Goal: Information Seeking & Learning: Understand process/instructions

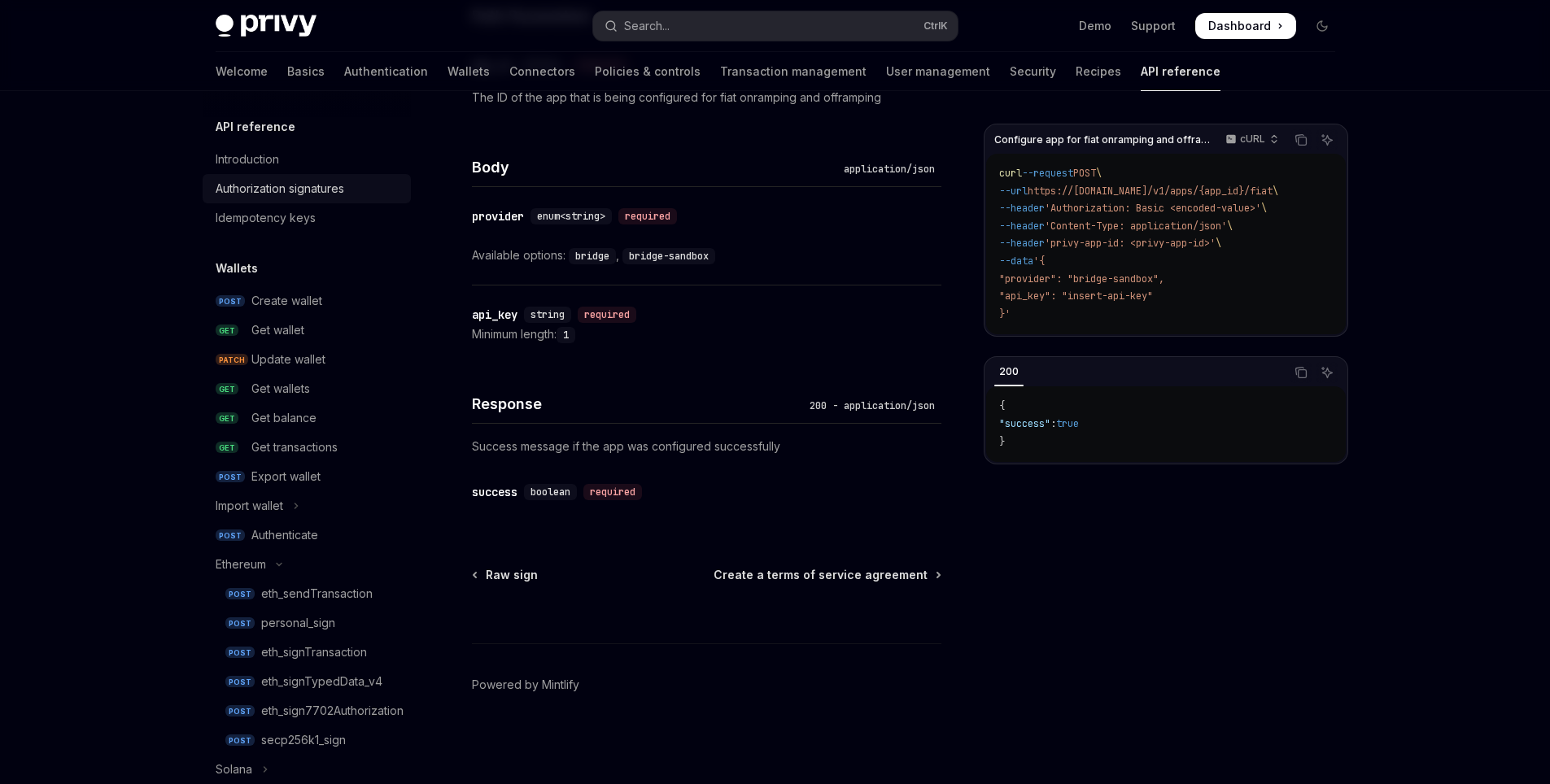
click at [313, 195] on div "Authorization signatures" at bounding box center [279, 189] width 129 height 20
type textarea "*"
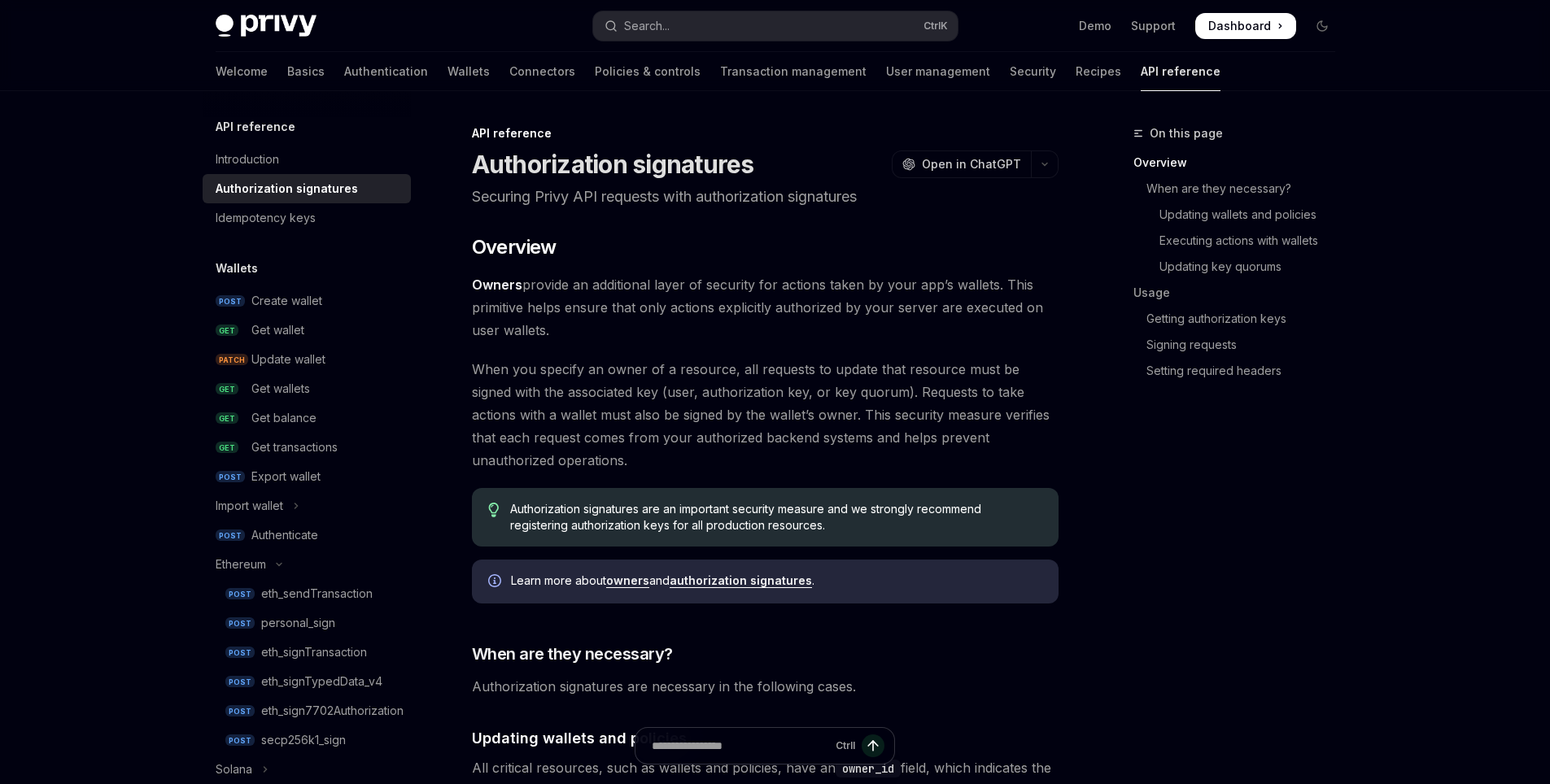
click at [920, 365] on span "When you specify an owner of a resource, all requests to update that resource m…" at bounding box center [765, 415] width 587 height 114
click at [256, 167] on div "Introduction" at bounding box center [247, 159] width 63 height 20
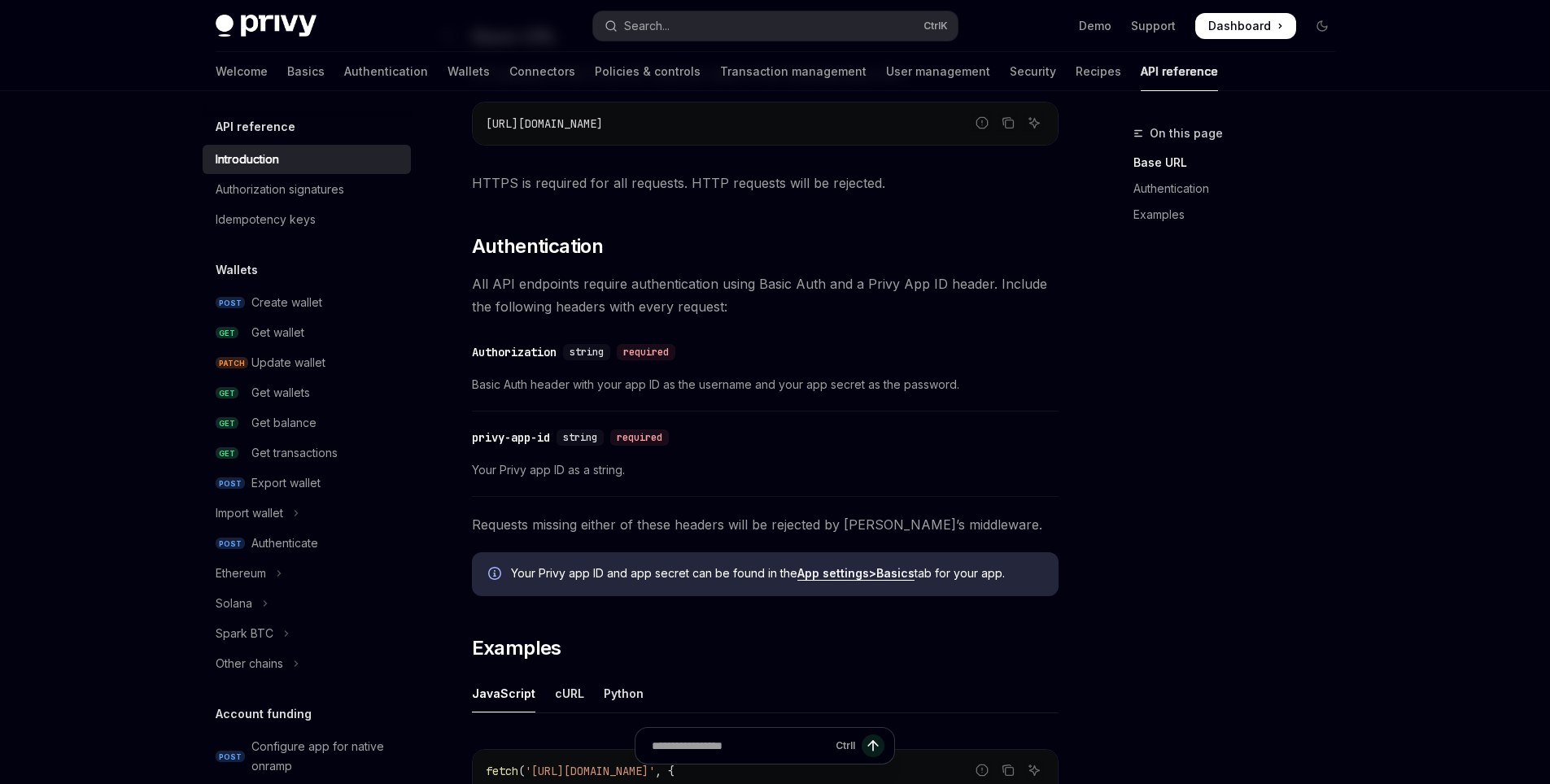
scroll to position [488, 0]
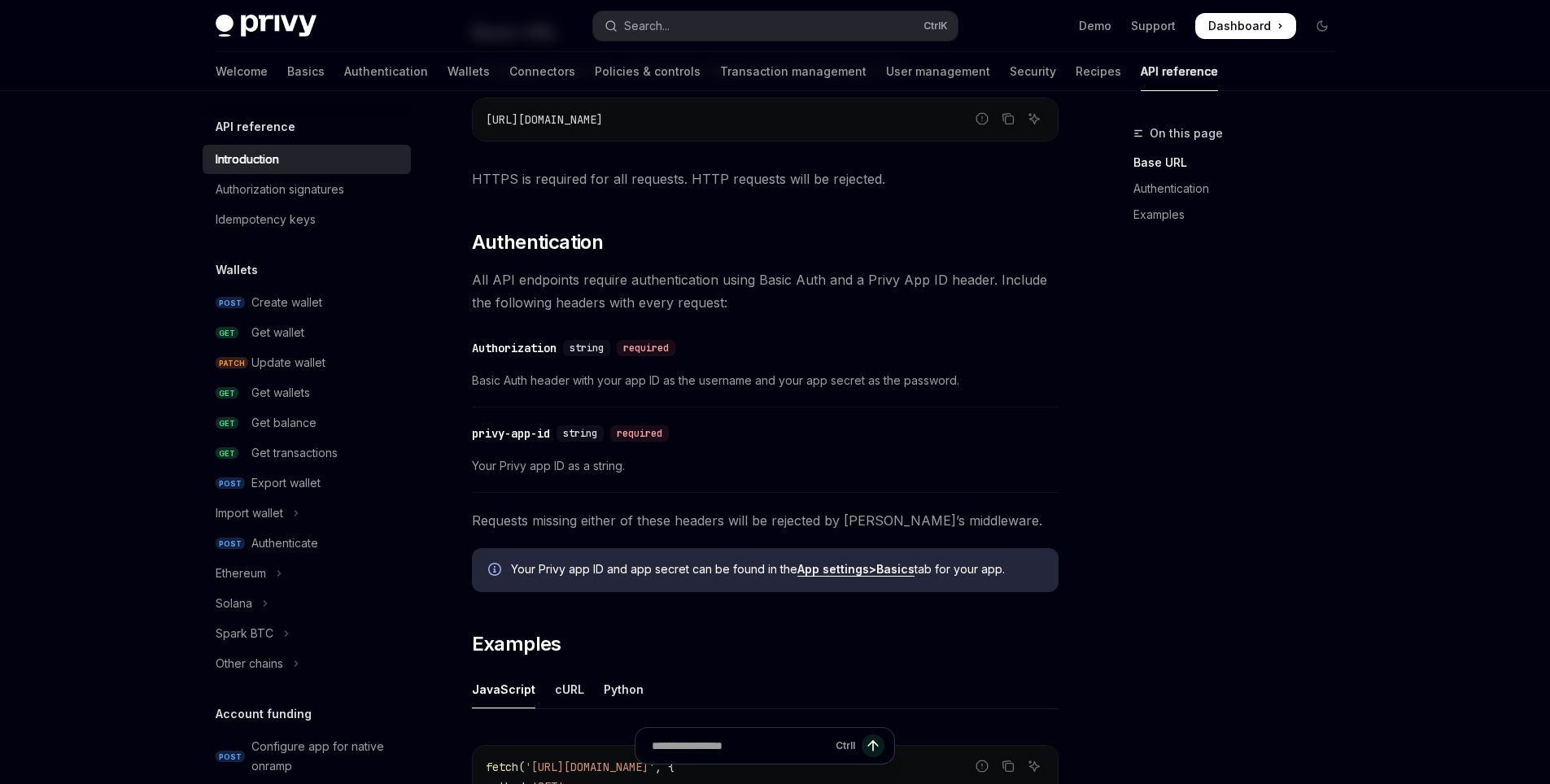
click at [725, 371] on span "Basic Auth header with your app ID as the username and your app secret as the p…" at bounding box center [765, 381] width 587 height 20
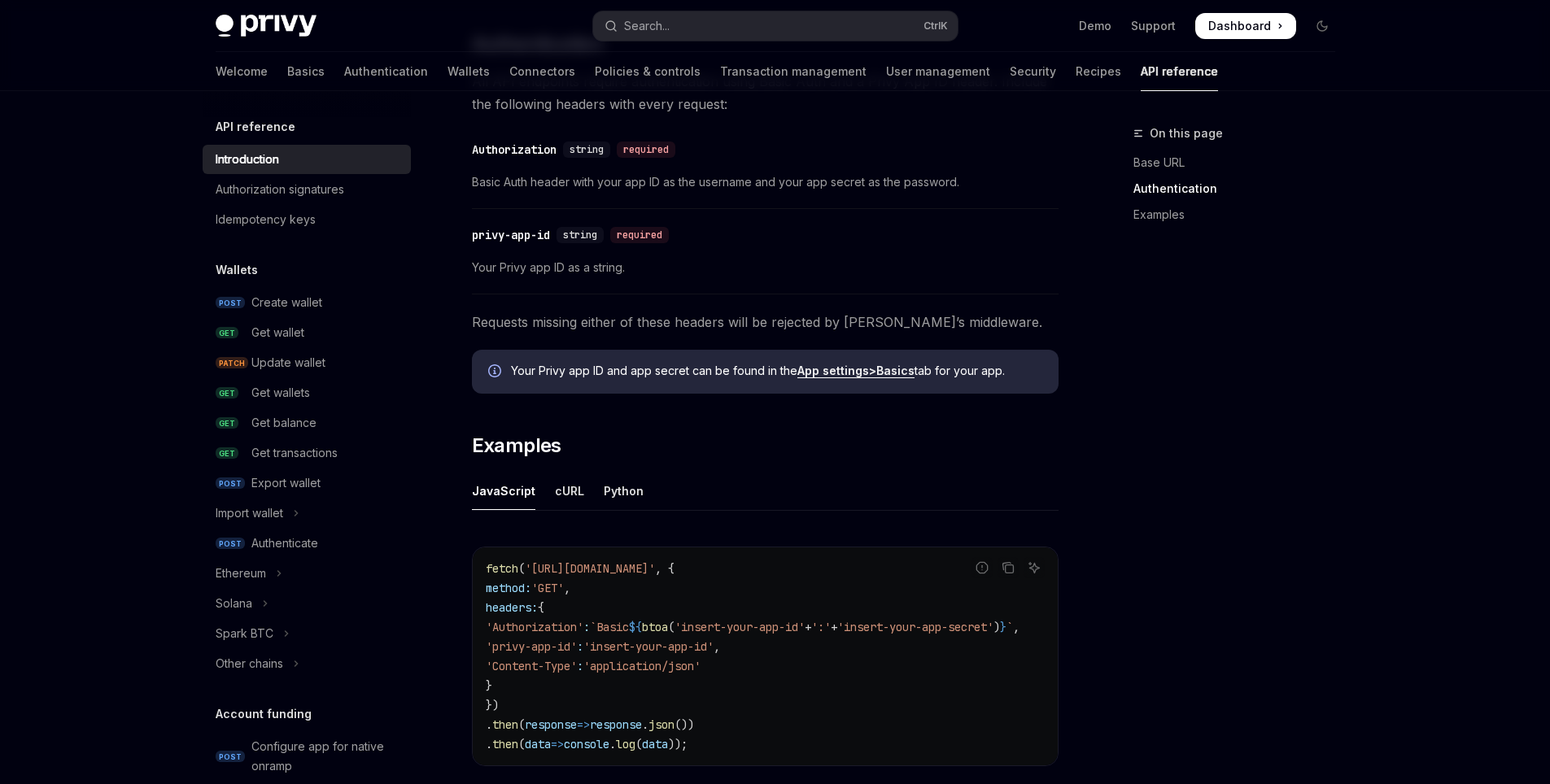
scroll to position [671, 0]
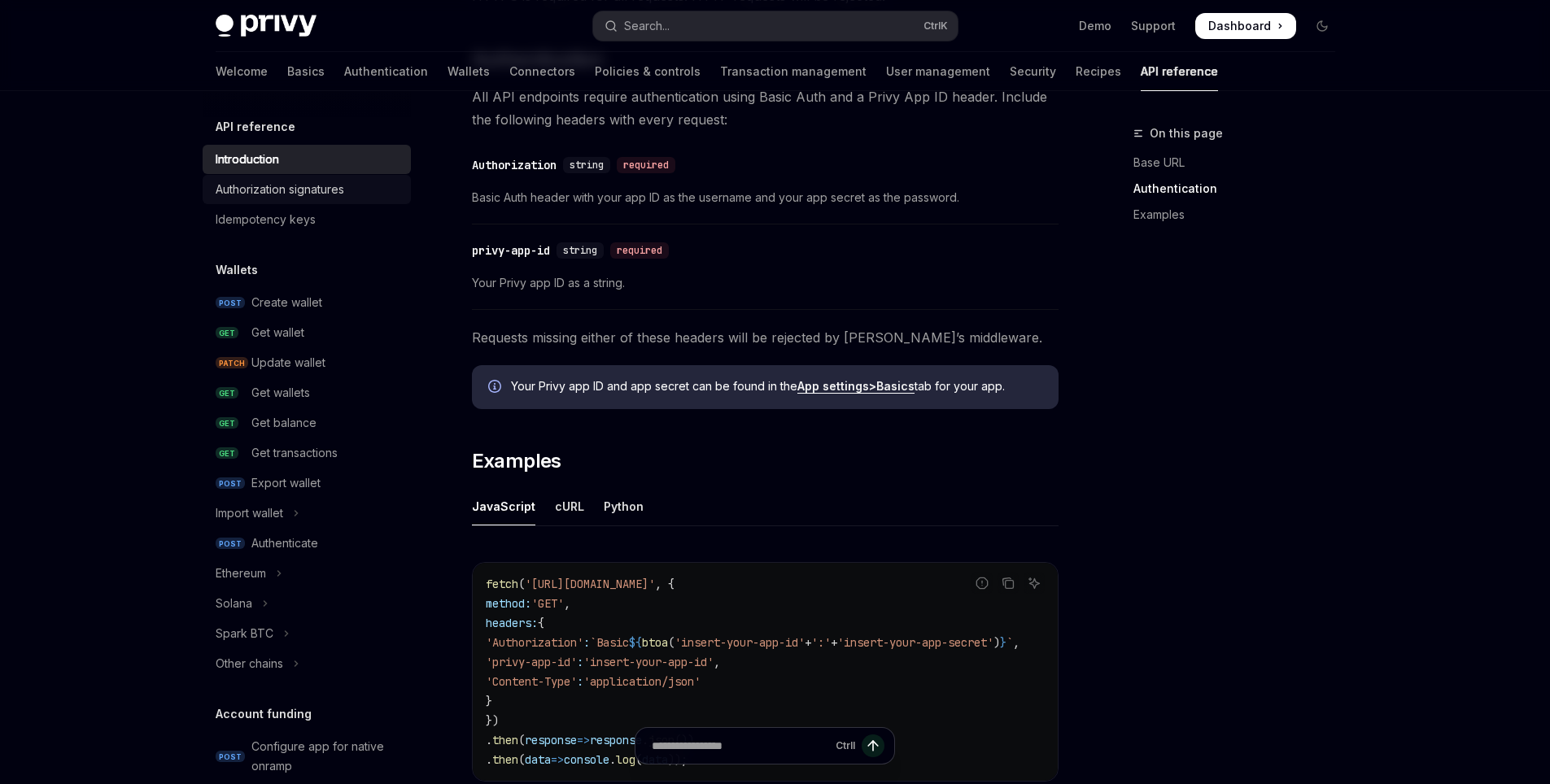
click at [279, 197] on div "Authorization signatures" at bounding box center [279, 190] width 129 height 20
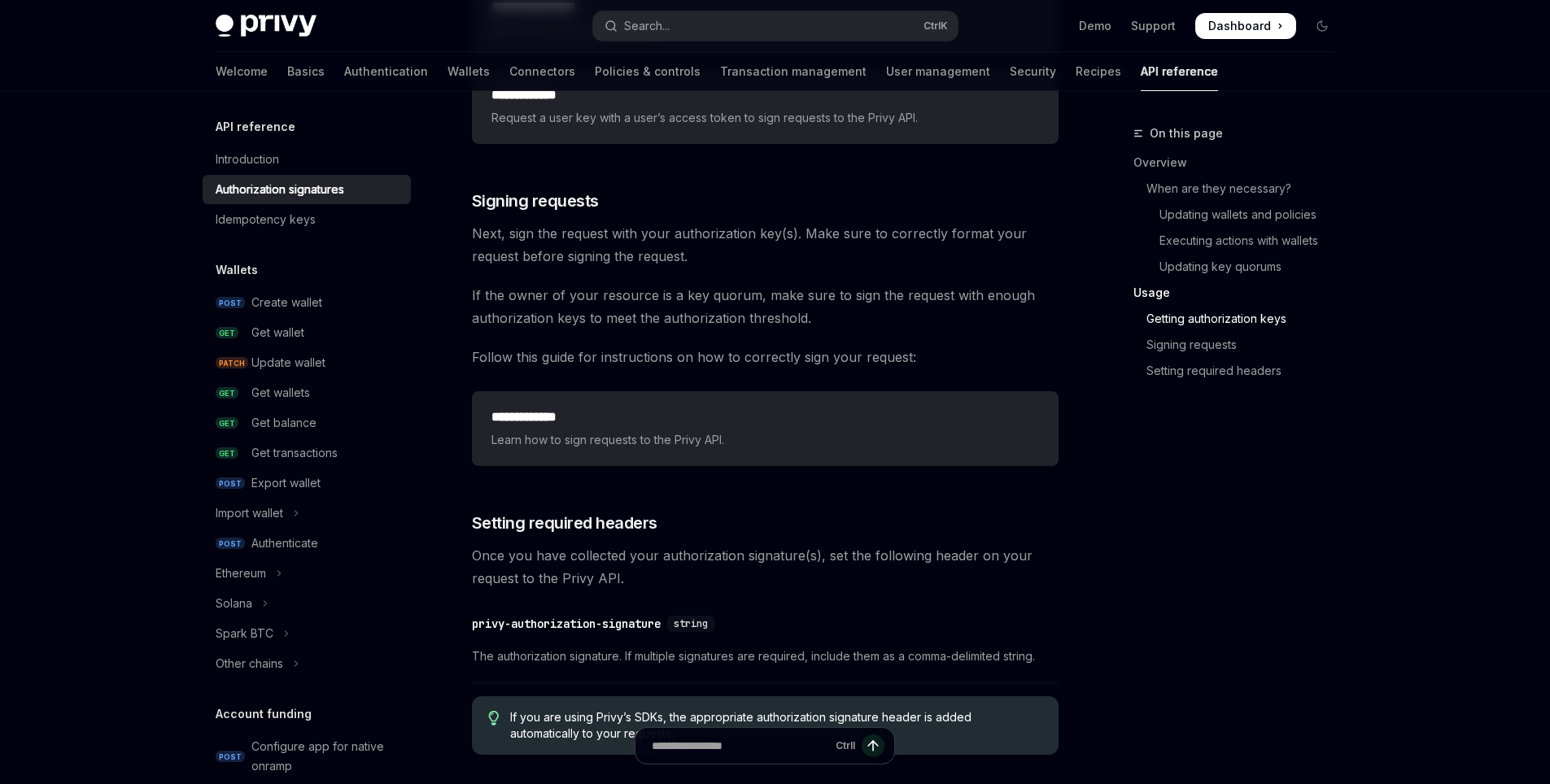
scroll to position [2440, 0]
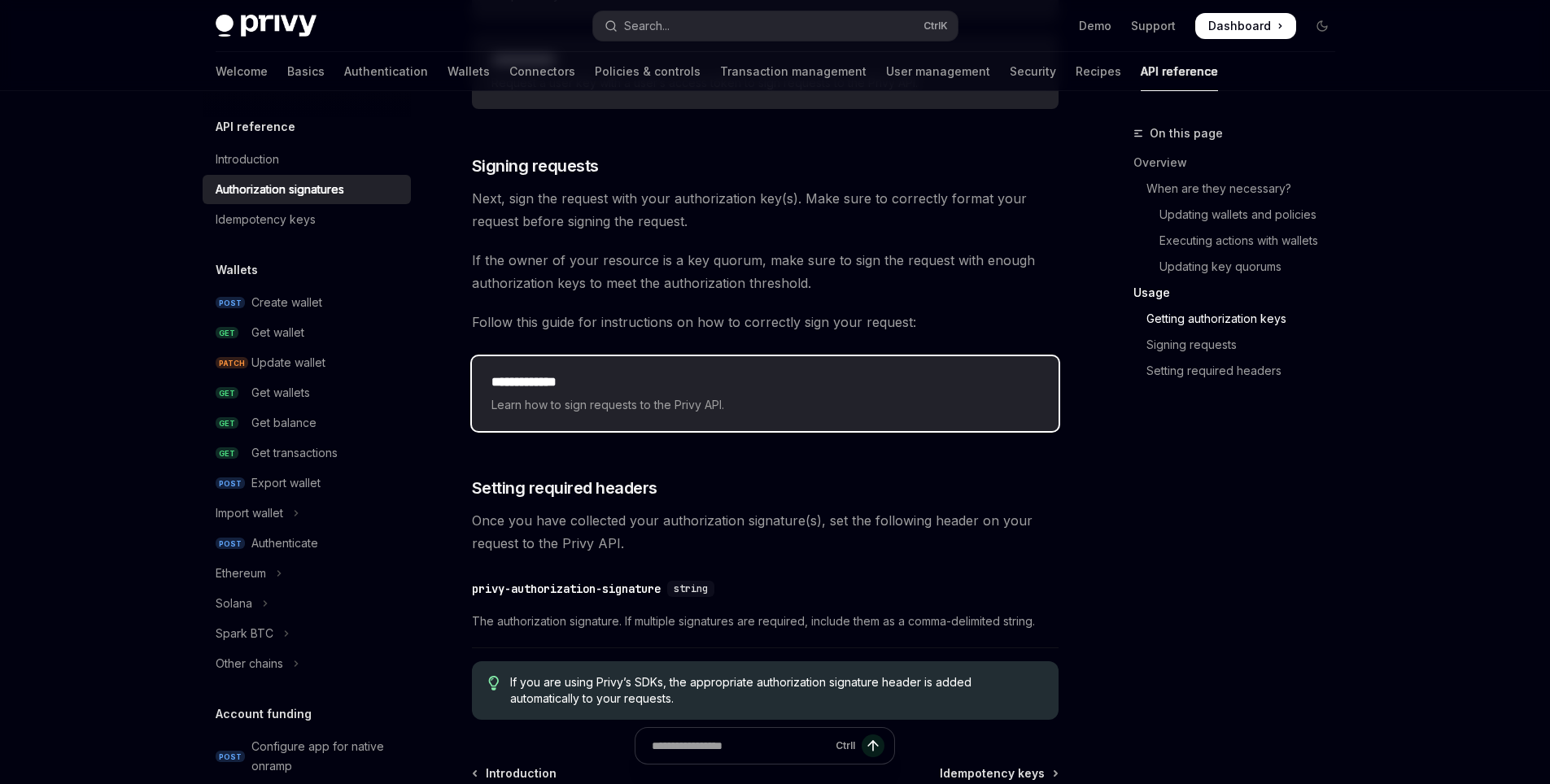
click at [604, 403] on span "Learn how to sign requests to the Privy API." at bounding box center [765, 405] width 547 height 20
type textarea "*"
